Goal: Task Accomplishment & Management: Manage account settings

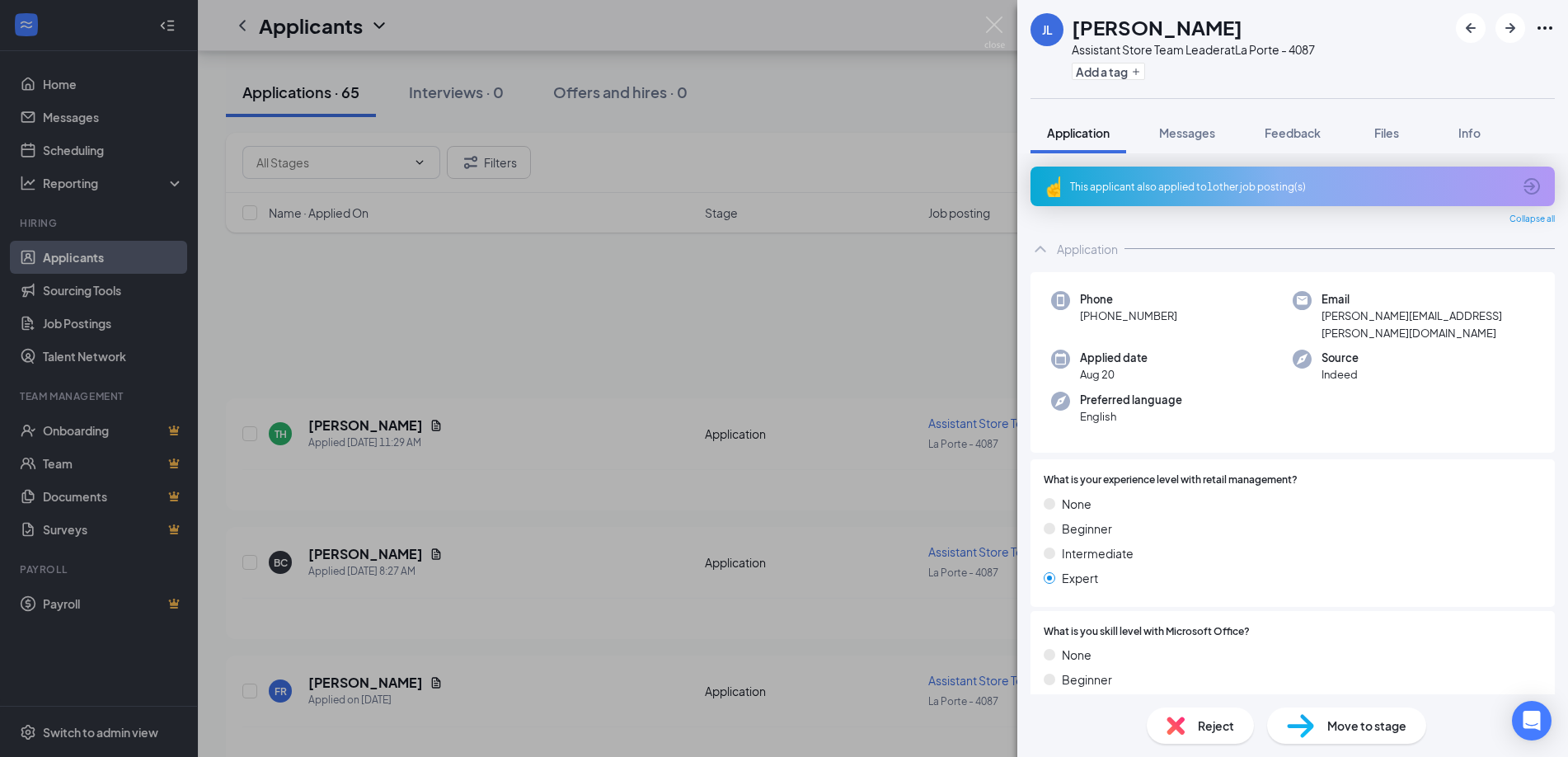
scroll to position [3534, 0]
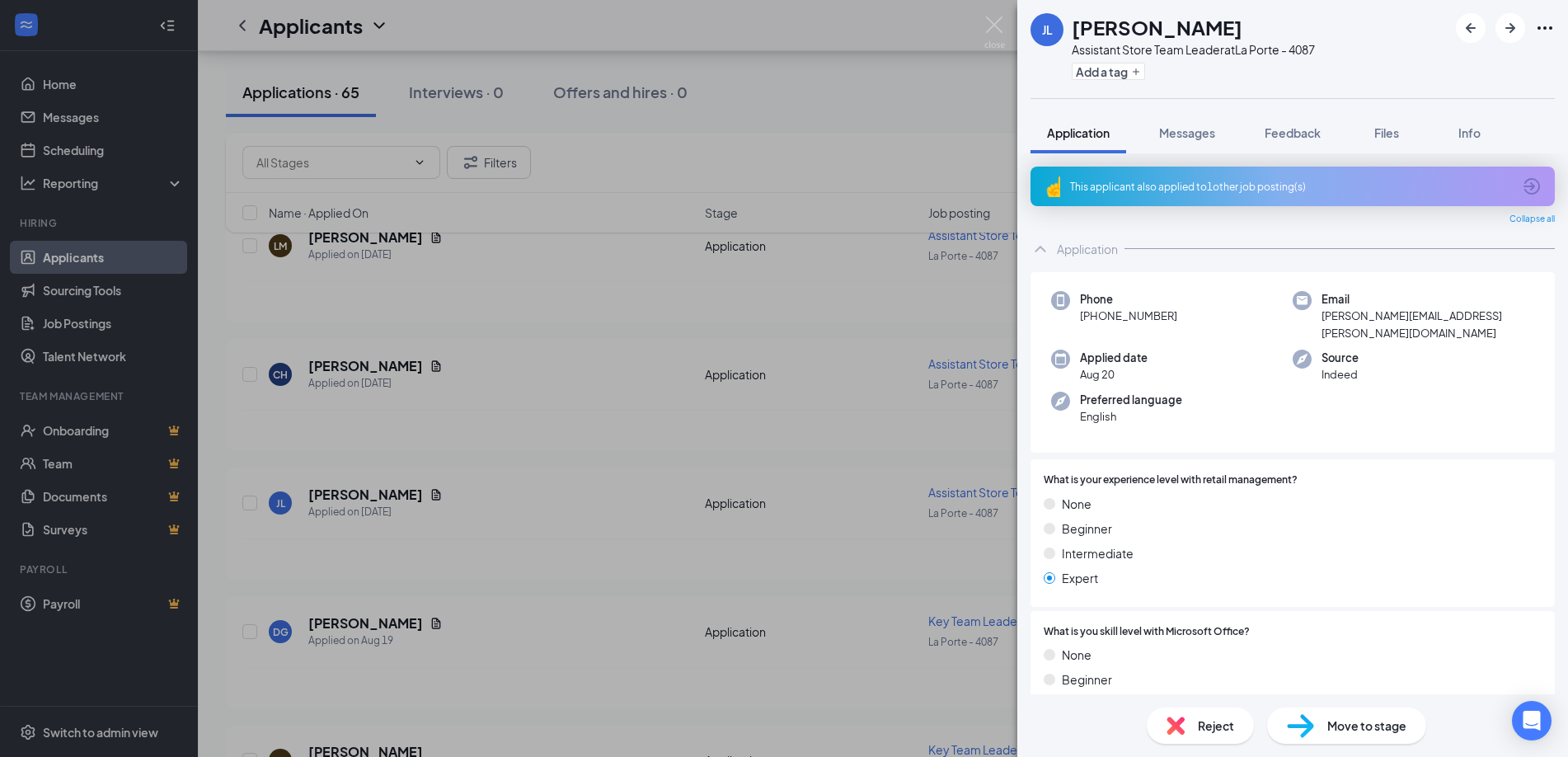
click at [425, 285] on div "[PERSON_NAME] Assistant Store Team Leader at [GEOGRAPHIC_DATA] - 4087 Add a tag…" at bounding box center [784, 378] width 1568 height 757
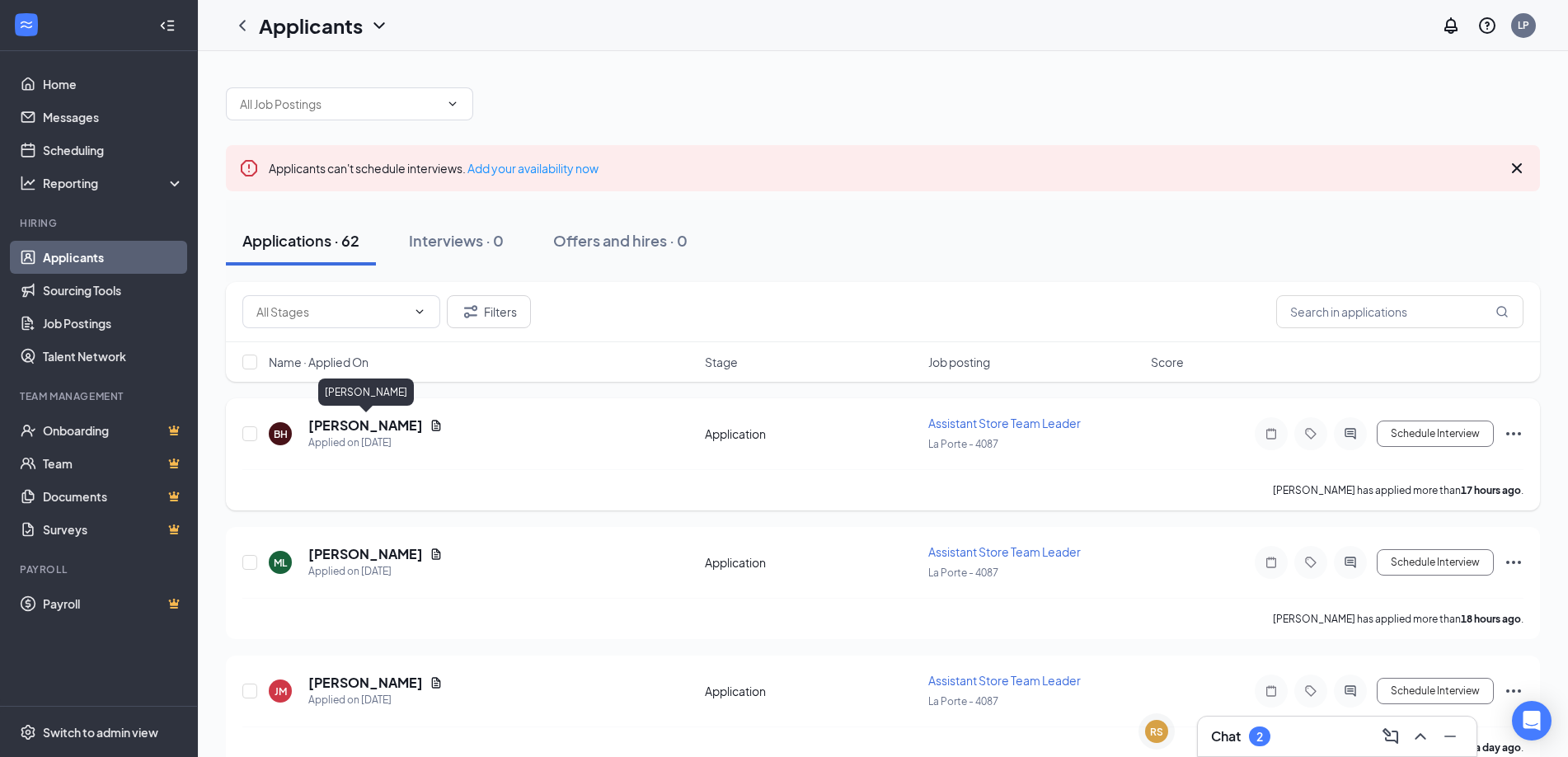
click at [403, 425] on h5 "[PERSON_NAME]" at bounding box center [365, 426] width 114 height 18
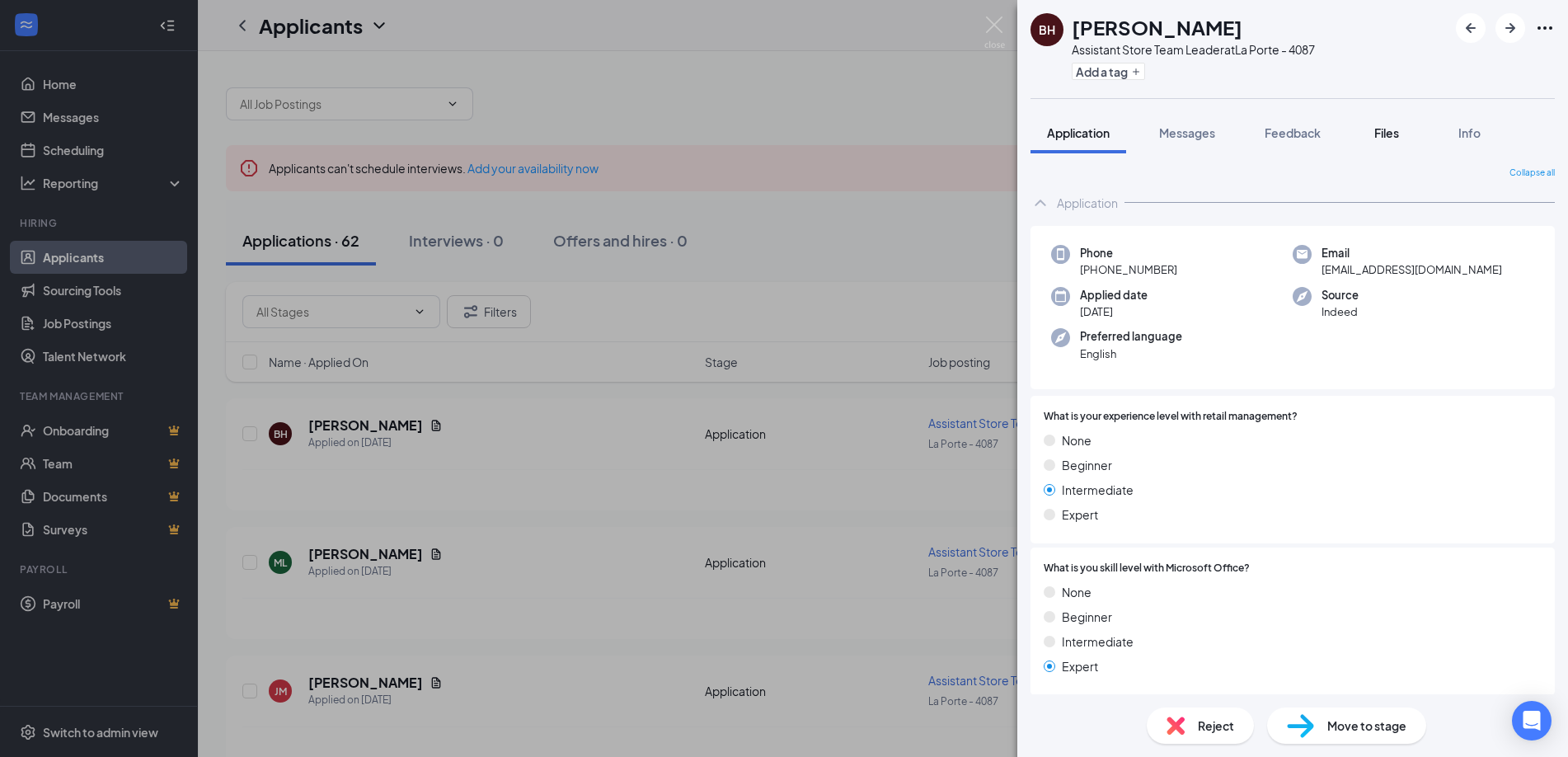
click at [1385, 127] on span "Files" at bounding box center [1386, 133] width 25 height 15
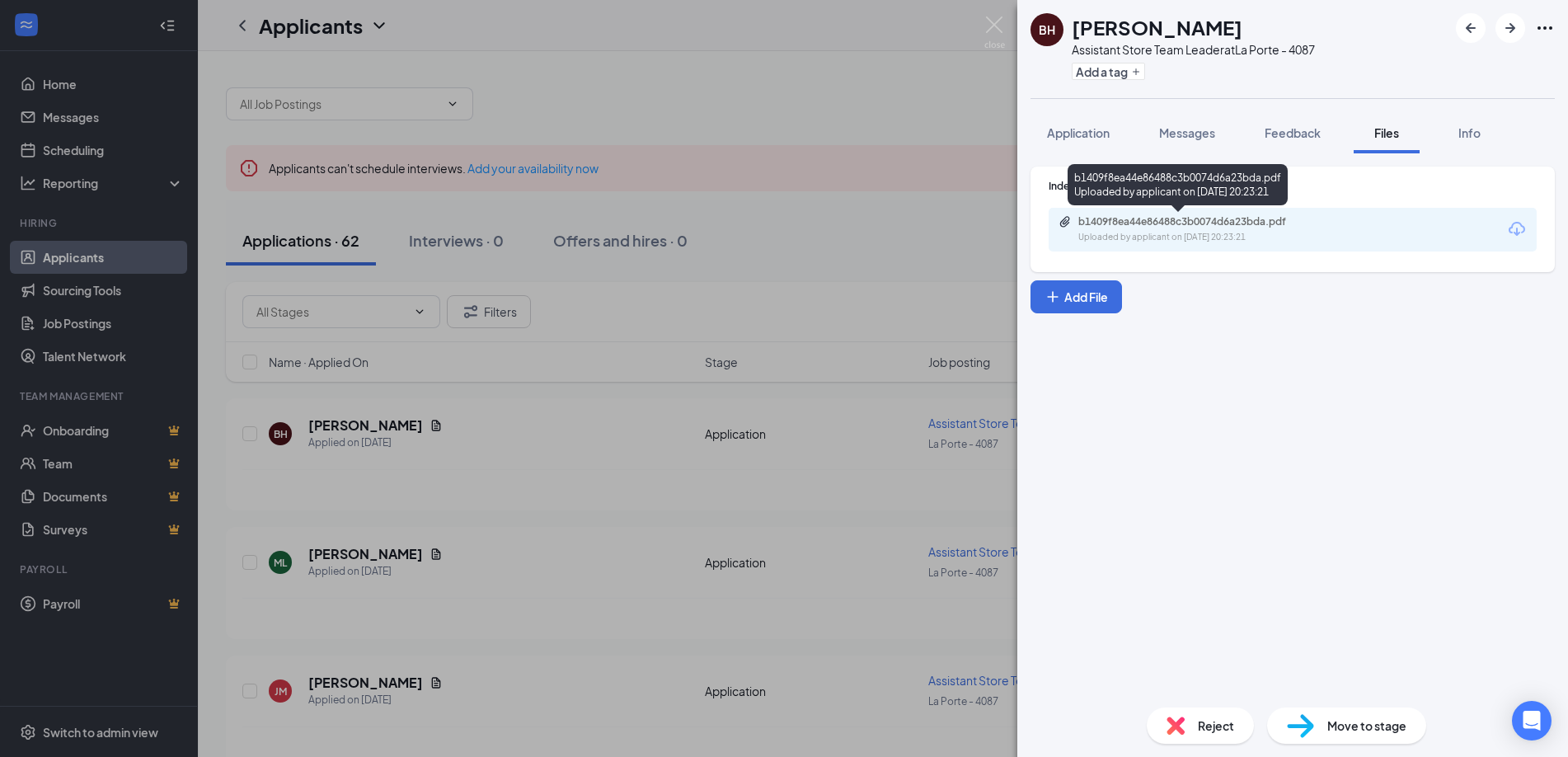
click at [1212, 223] on div "b1409f8ea44e86488c3b0074d6a23bda.pdf" at bounding box center [1193, 222] width 231 height 13
click at [639, 524] on div "BH [PERSON_NAME] Assistant Store Team Leader at [GEOGRAPHIC_DATA] - 4087 Add a …" at bounding box center [784, 378] width 1568 height 757
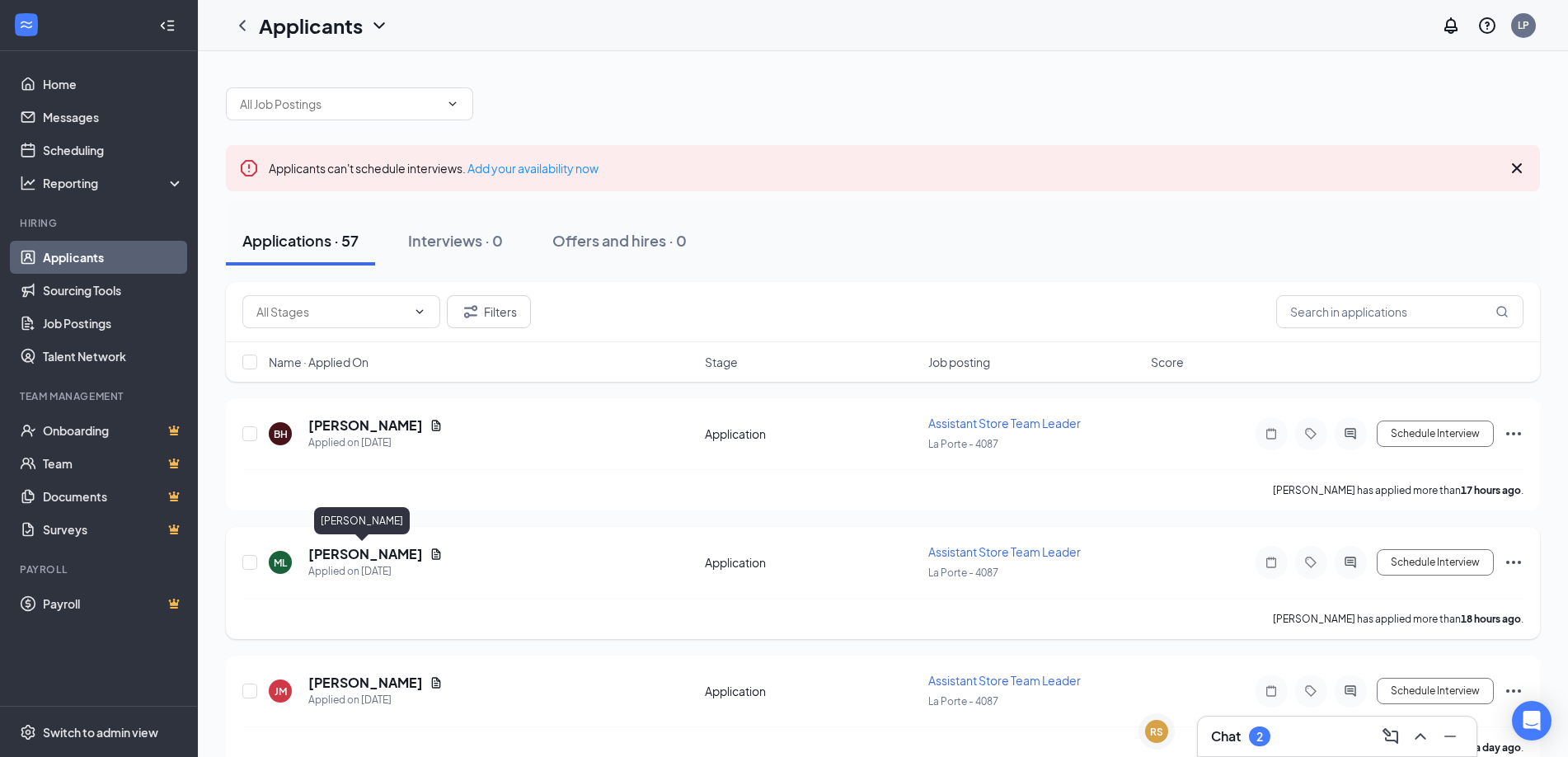
click at [367, 549] on h5 "[PERSON_NAME]" at bounding box center [365, 554] width 114 height 18
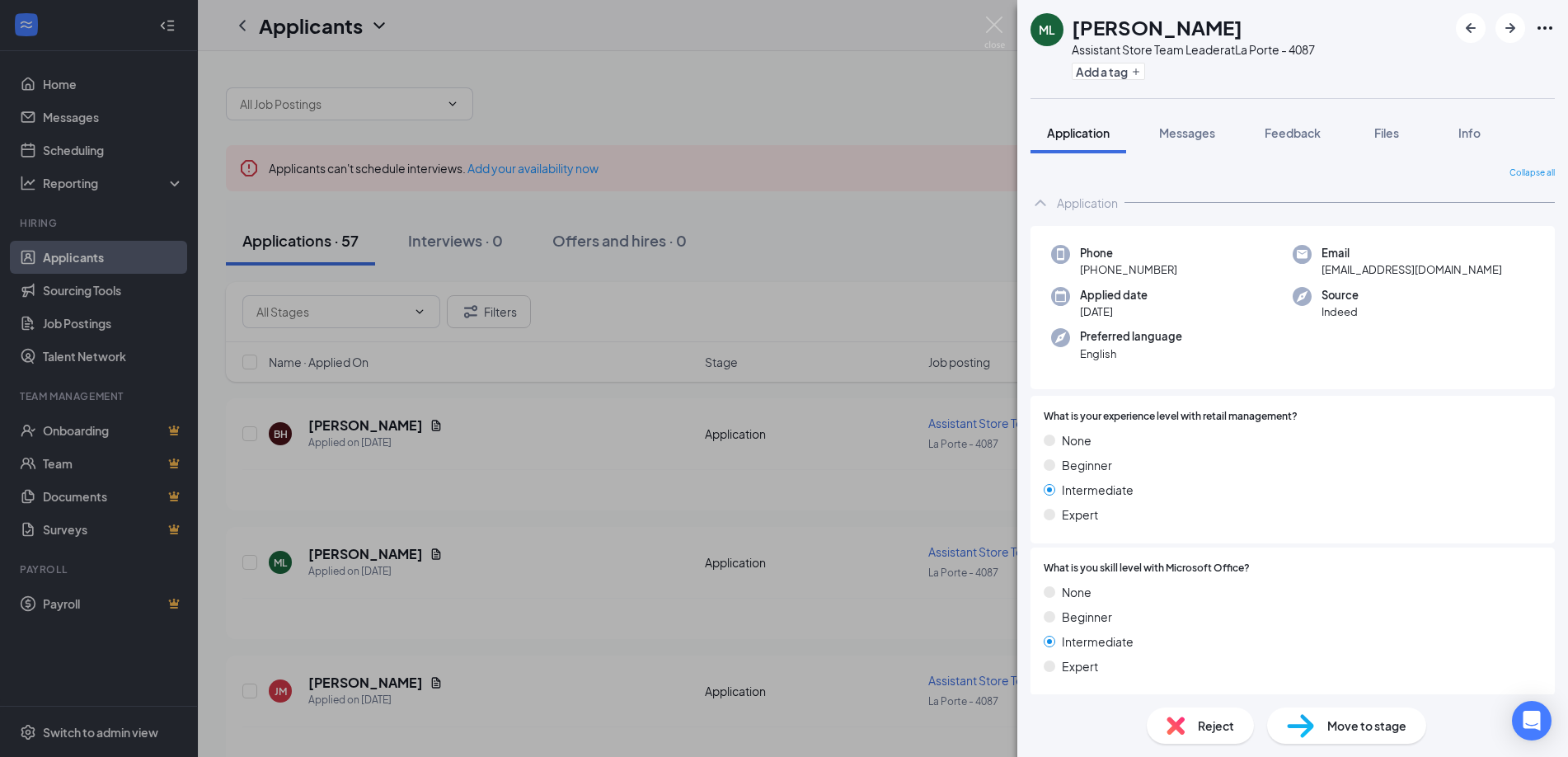
click at [837, 187] on div "ML [PERSON_NAME] Assistant Store Team Leader at [GEOGRAPHIC_DATA] - 4087 Add a …" at bounding box center [784, 378] width 1568 height 757
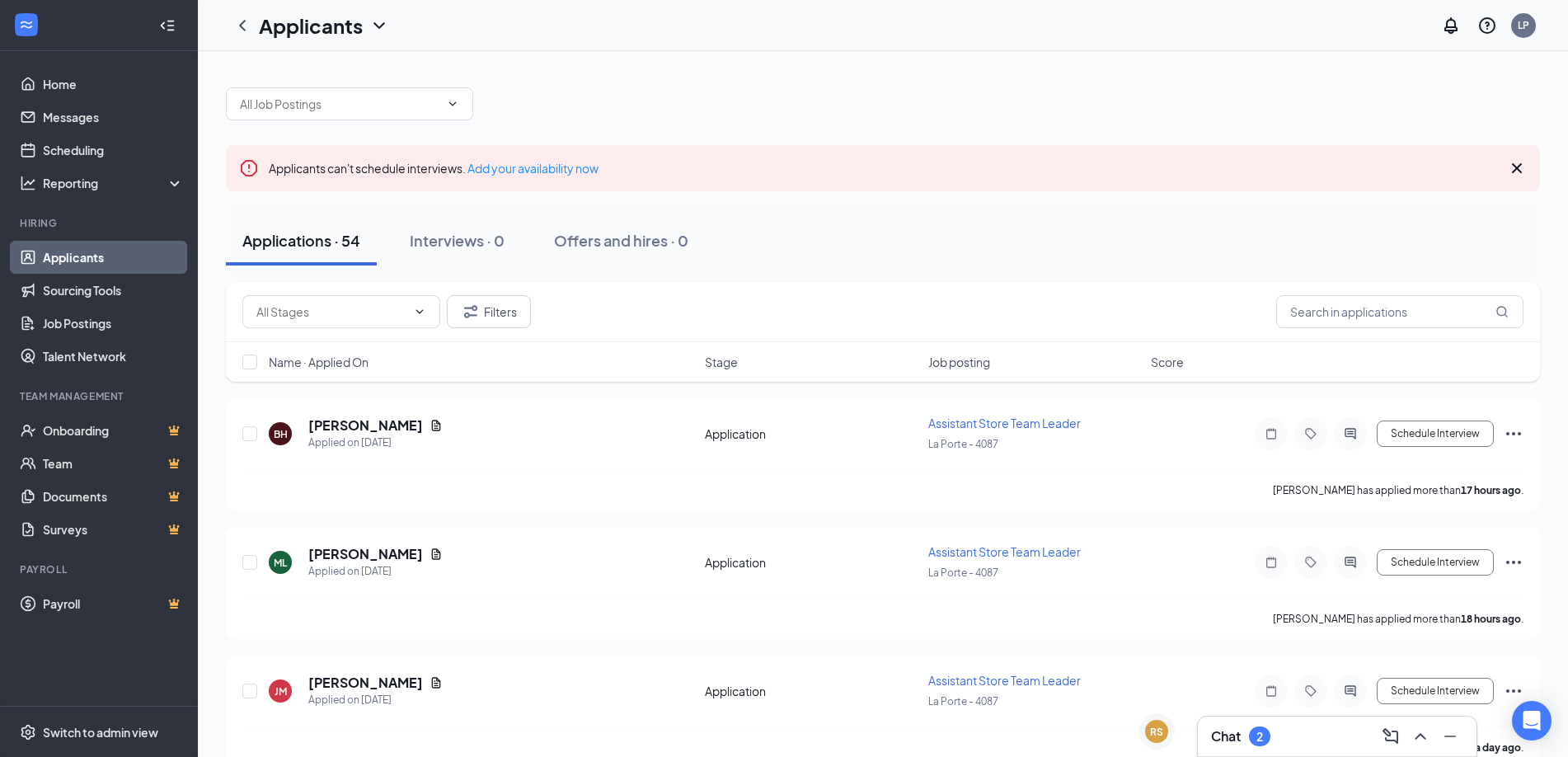
click at [779, 294] on div "Filters" at bounding box center [883, 313] width 1314 height 60
